Goal: Information Seeking & Learning: Check status

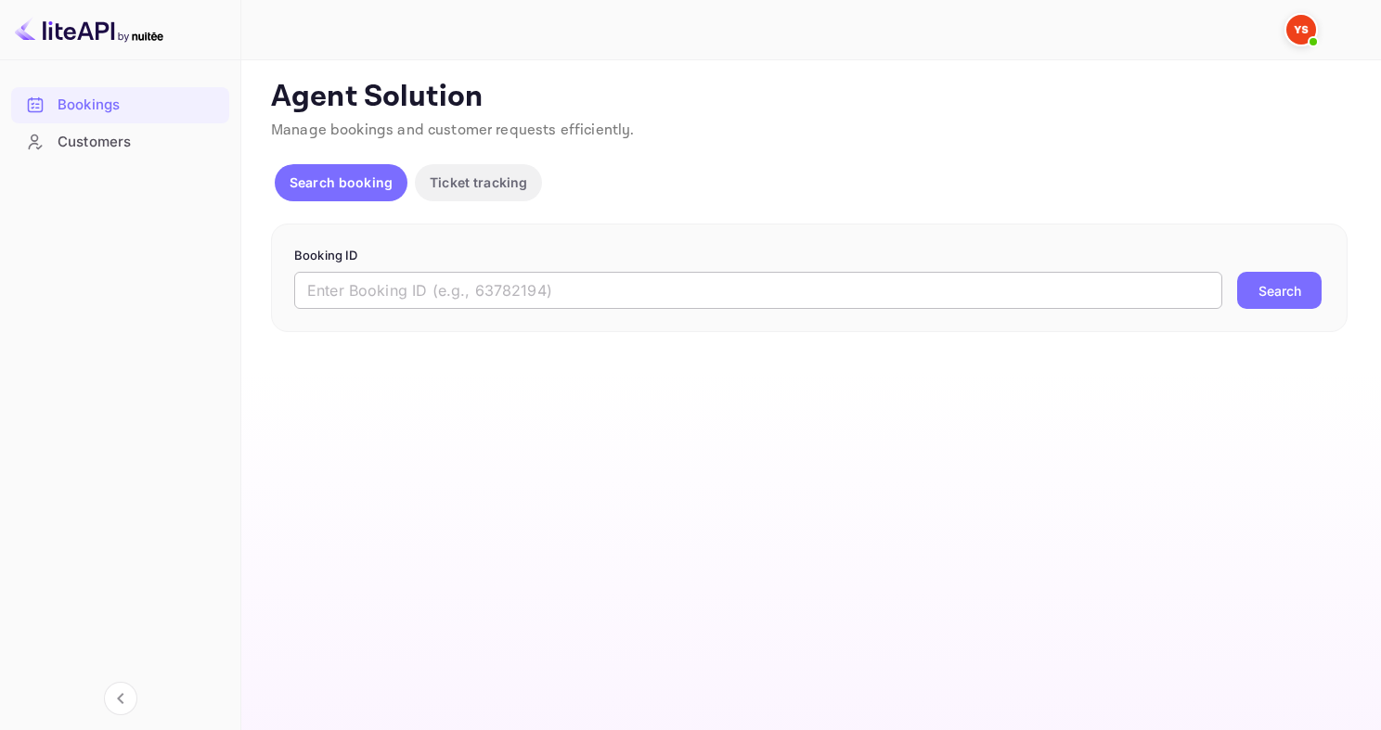
click at [466, 297] on input "text" at bounding box center [758, 290] width 928 height 37
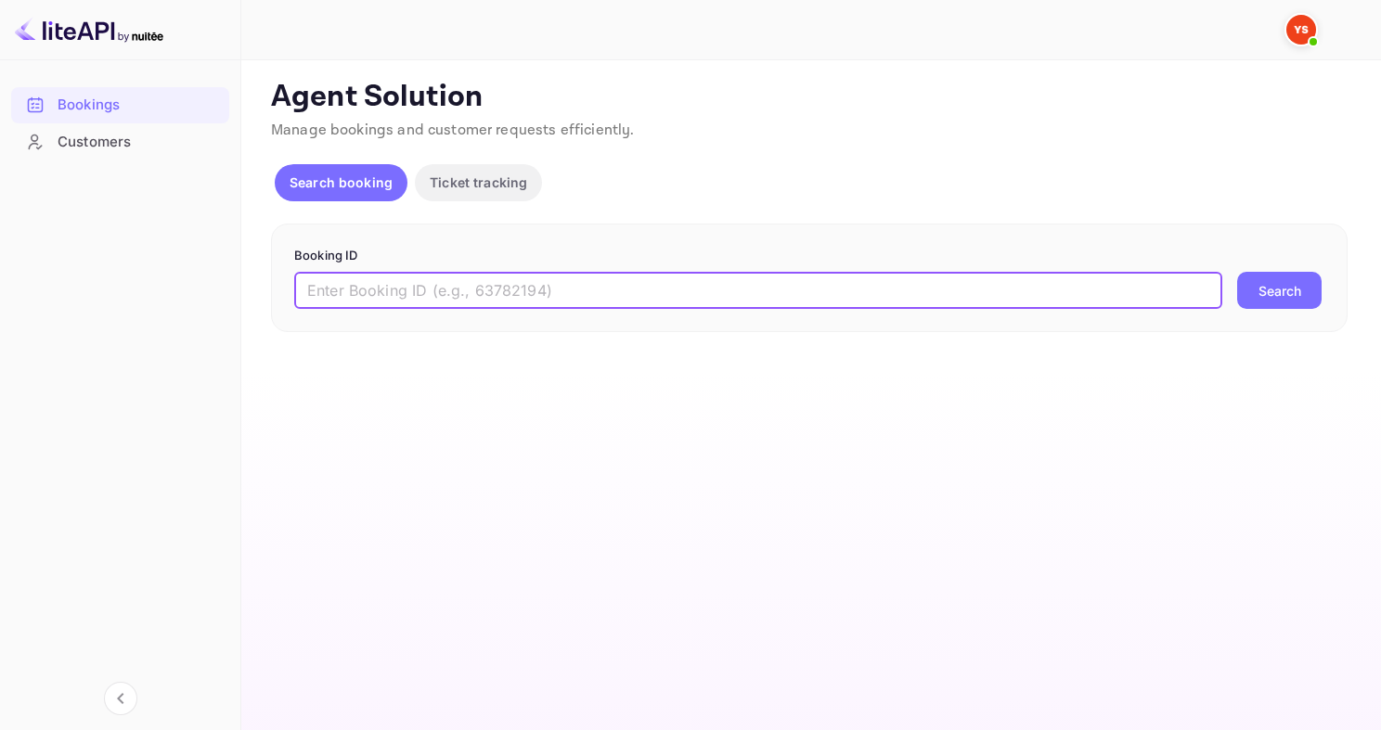
paste input "9337365"
type input "9337365"
click at [1237, 272] on button "Search" at bounding box center [1279, 290] width 84 height 37
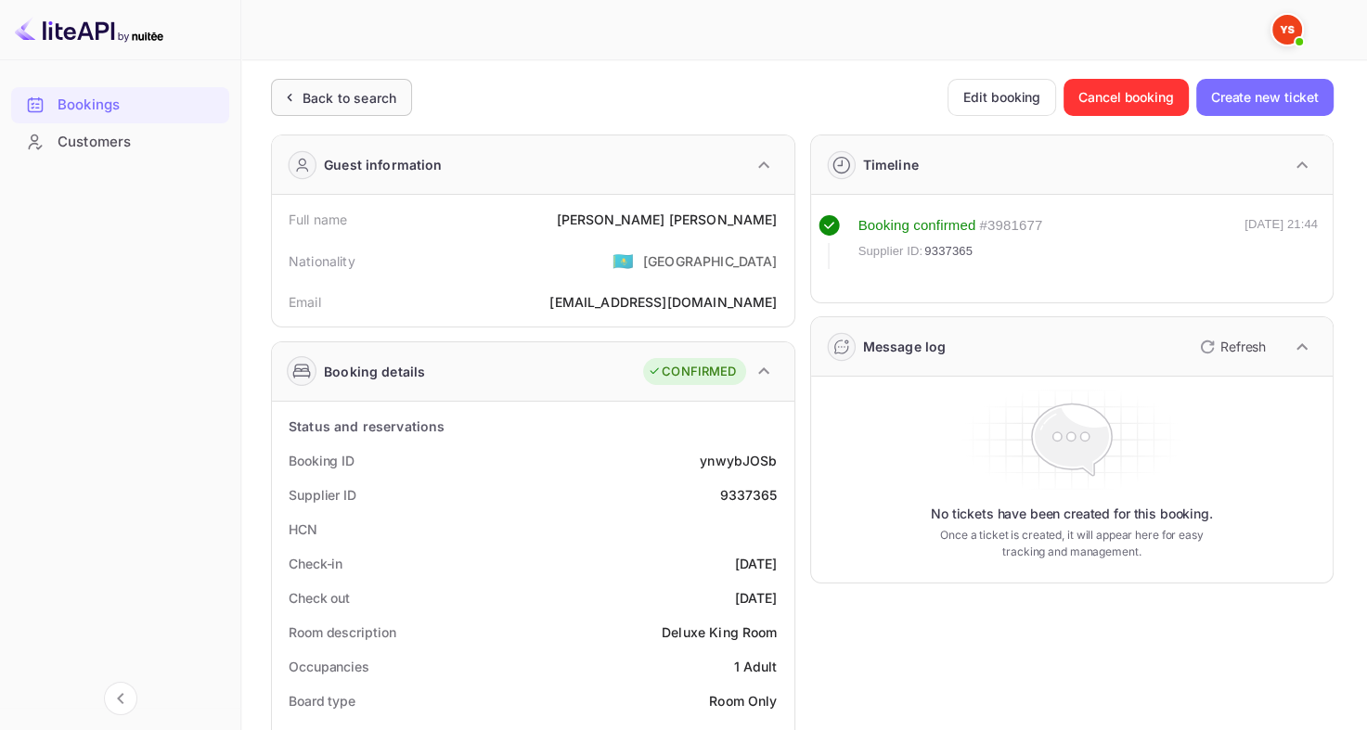
click at [332, 93] on div "Back to search" at bounding box center [349, 97] width 94 height 19
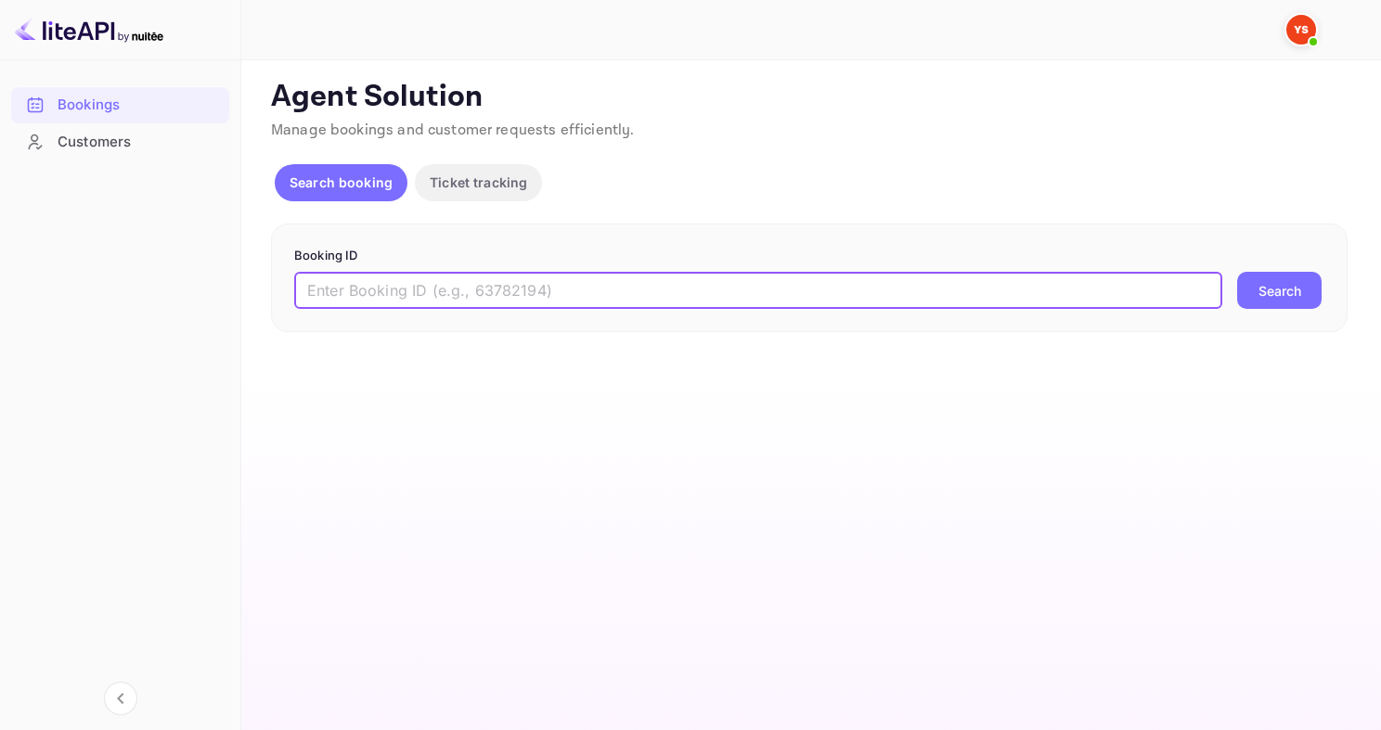
click at [720, 289] on input "text" at bounding box center [758, 290] width 928 height 37
paste input "8901256"
drag, startPoint x: 720, startPoint y: 289, endPoint x: 664, endPoint y: 315, distance: 61.8
click at [664, 315] on div "Booking ID 8901256 ​ Search" at bounding box center [809, 278] width 1076 height 109
type input "8901256"
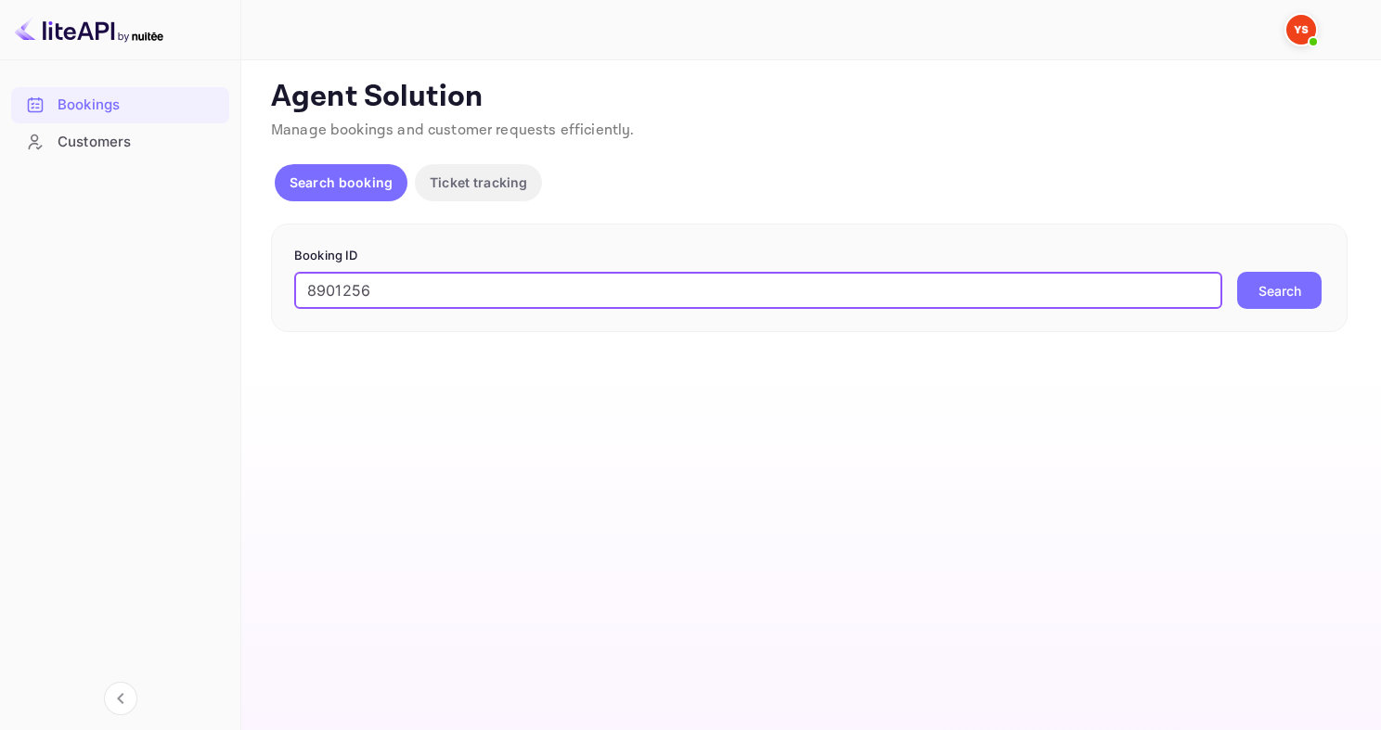
click at [1237, 272] on button "Search" at bounding box center [1279, 290] width 84 height 37
